Goal: Communication & Community: Answer question/provide support

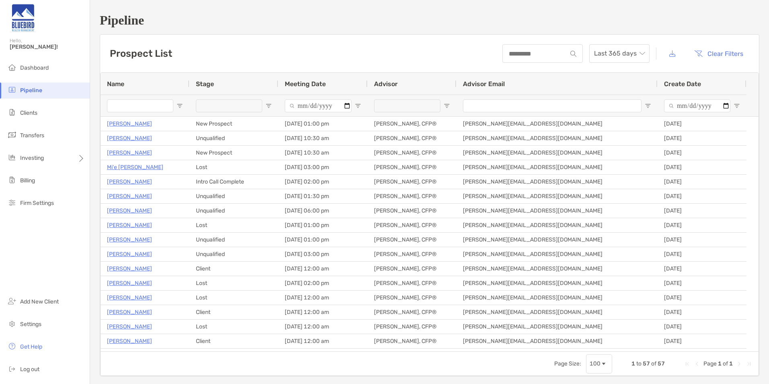
click at [43, 92] on li "Pipeline" at bounding box center [45, 90] width 90 height 16
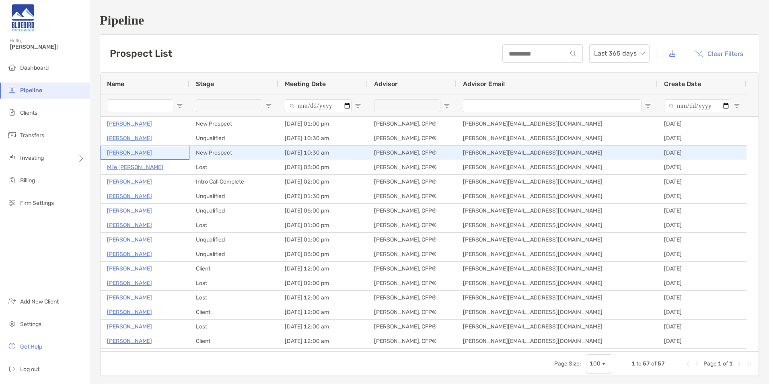
click at [134, 152] on p "[PERSON_NAME]" at bounding box center [129, 153] width 45 height 10
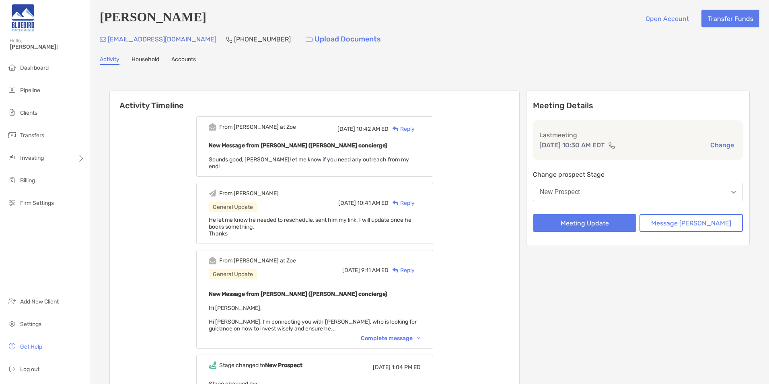
click at [414, 131] on div "Reply" at bounding box center [402, 129] width 26 height 8
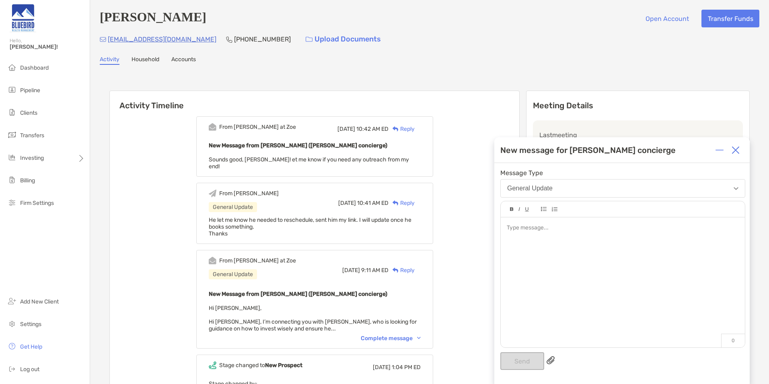
click at [556, 250] on div at bounding box center [623, 278] width 244 height 122
click at [742, 149] on div at bounding box center [736, 150] width 16 height 16
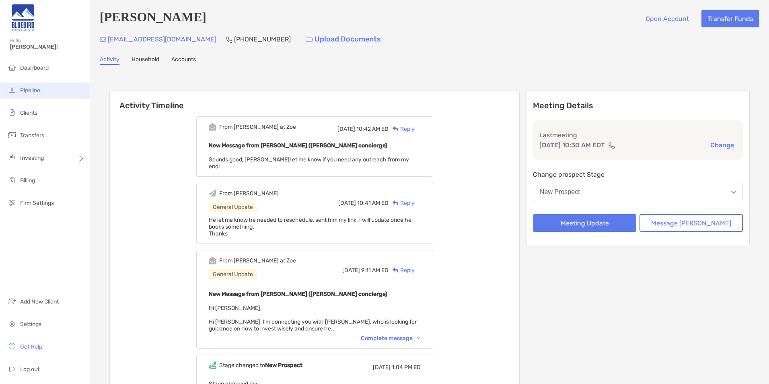
click at [34, 93] on span "Pipeline" at bounding box center [30, 90] width 20 height 7
